Goal: Navigation & Orientation: Find specific page/section

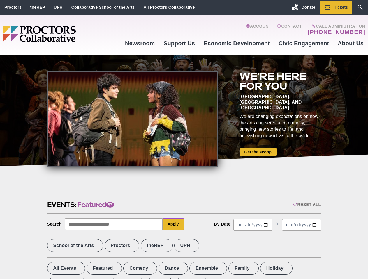
click at [184, 140] on div at bounding box center [132, 119] width 170 height 96
click at [306, 205] on div "Reset All" at bounding box center [307, 205] width 28 height 5
click at [173, 224] on button "Apply" at bounding box center [173, 225] width 22 height 12
